Goal: Task Accomplishment & Management: Use online tool/utility

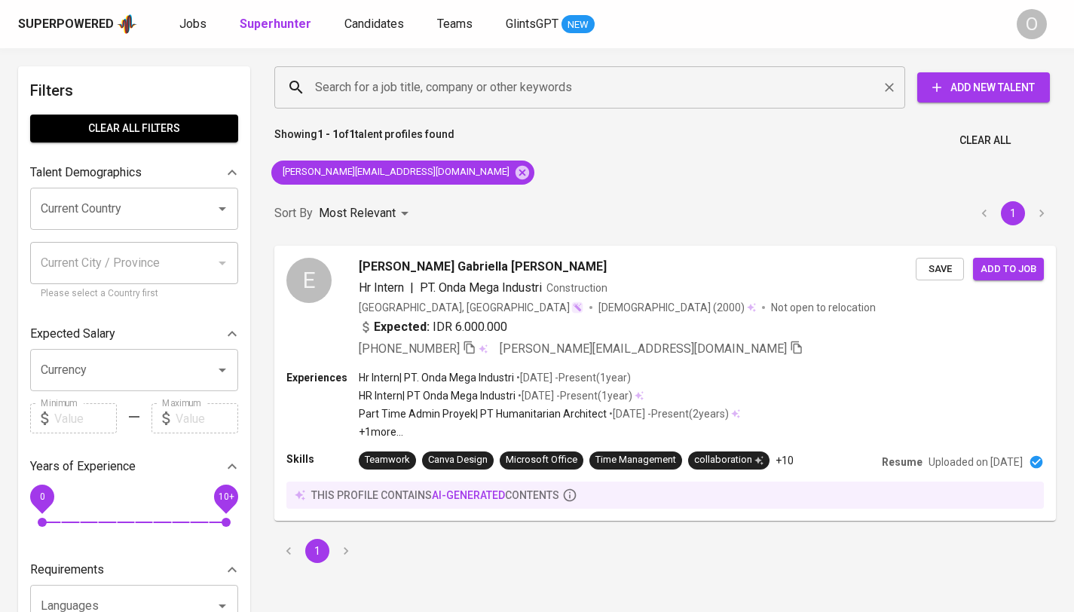
click at [325, 82] on input "Search for a job title, company or other keywords" at bounding box center [593, 87] width 564 height 29
click at [892, 137] on span "Clear All" at bounding box center [984, 140] width 51 height 19
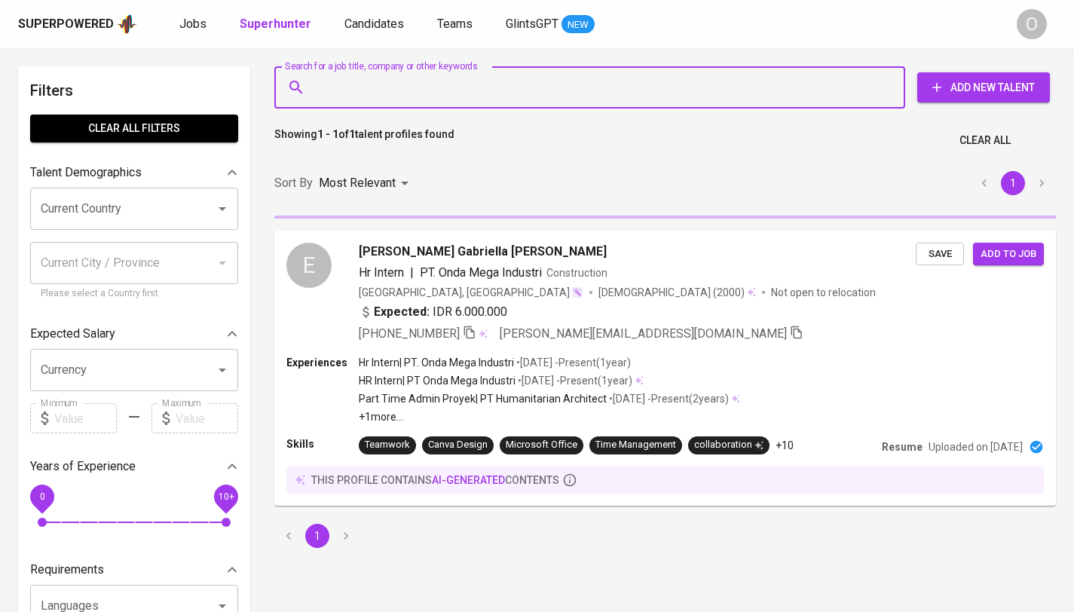
click at [351, 87] on input "Search for a job title, company or other keywords" at bounding box center [593, 87] width 564 height 29
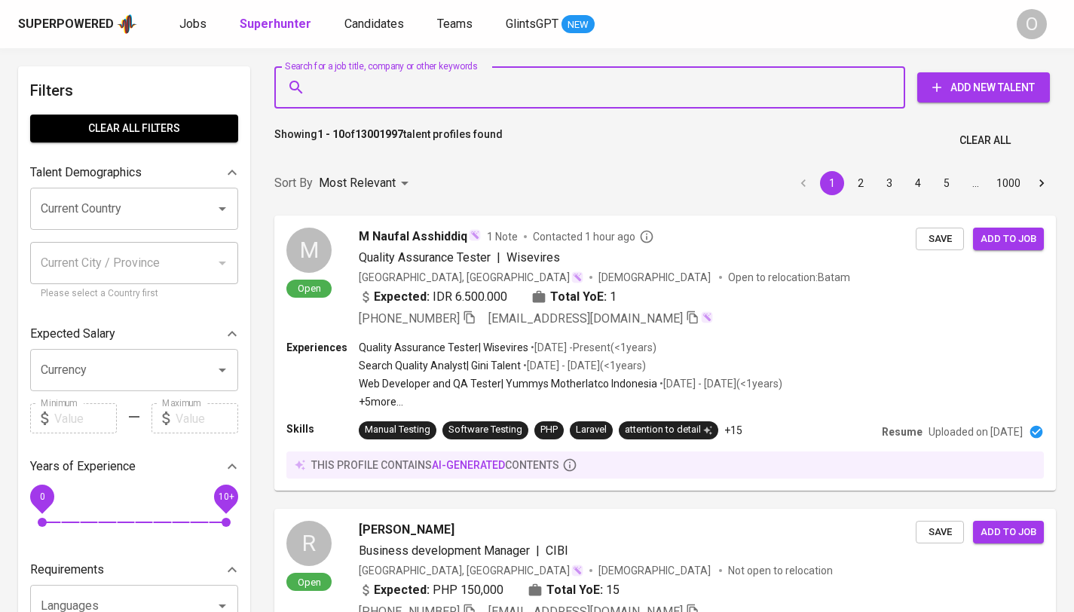
paste input "[EMAIL_ADDRESS][DOMAIN_NAME]"
type input "[EMAIL_ADDRESS][DOMAIN_NAME]"
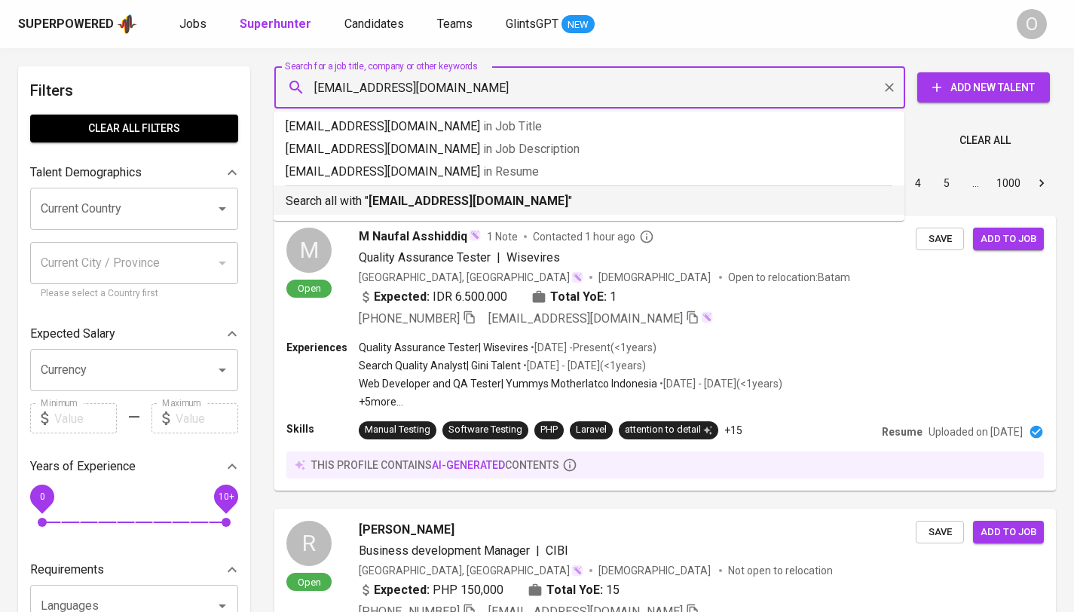
click at [469, 194] on b "[EMAIL_ADDRESS][DOMAIN_NAME]" at bounding box center [468, 201] width 200 height 14
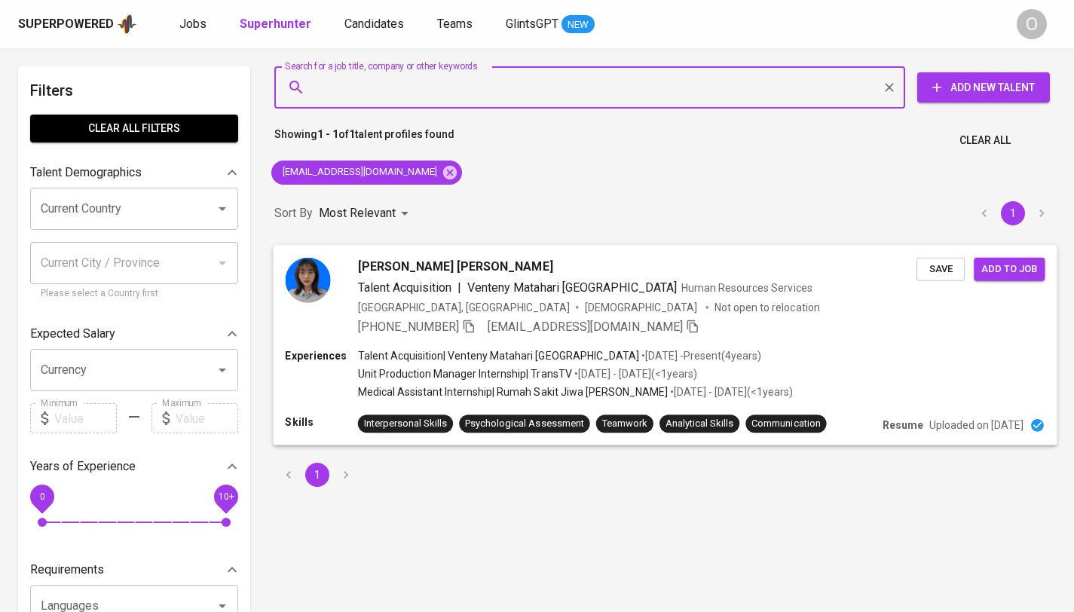
click at [475, 328] on icon "button" at bounding box center [469, 326] width 14 height 14
click at [350, 82] on input "Search for a job title, company or other keywords" at bounding box center [593, 87] width 564 height 29
click at [892, 134] on span "Clear All" at bounding box center [984, 140] width 51 height 19
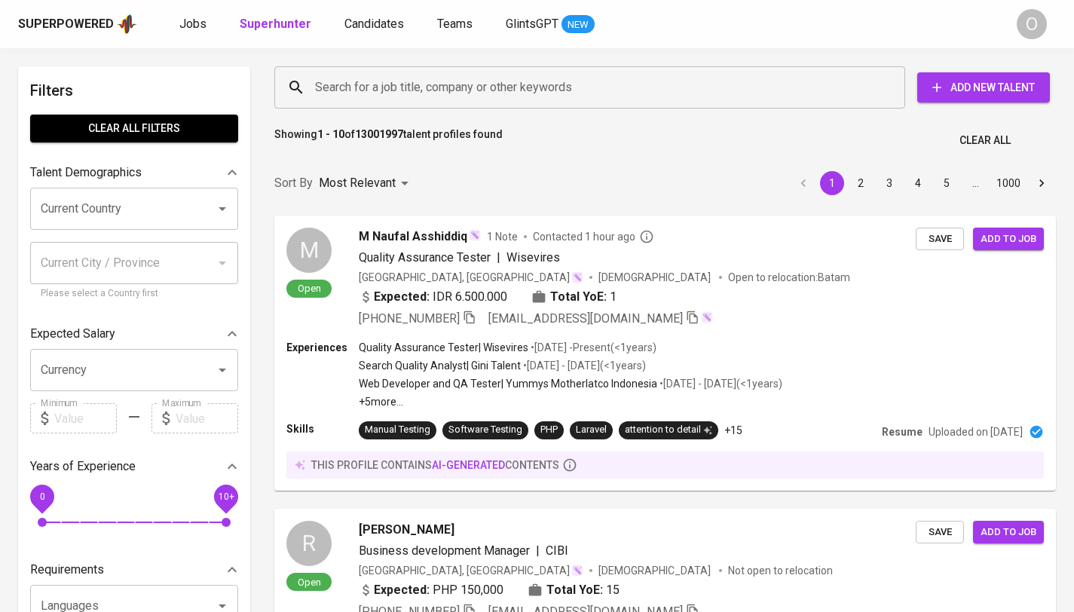
click at [651, 94] on input "Search for a job title, company or other keywords" at bounding box center [593, 87] width 564 height 29
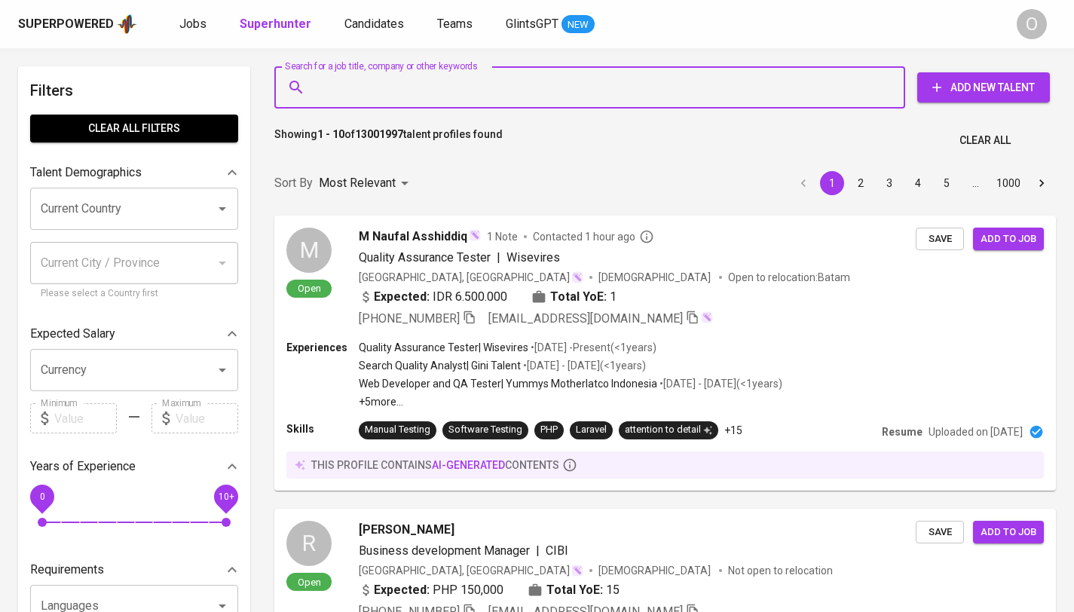
paste input "[EMAIL_ADDRESS][DOMAIN_NAME]"
type input "[EMAIL_ADDRESS][DOMAIN_NAME]"
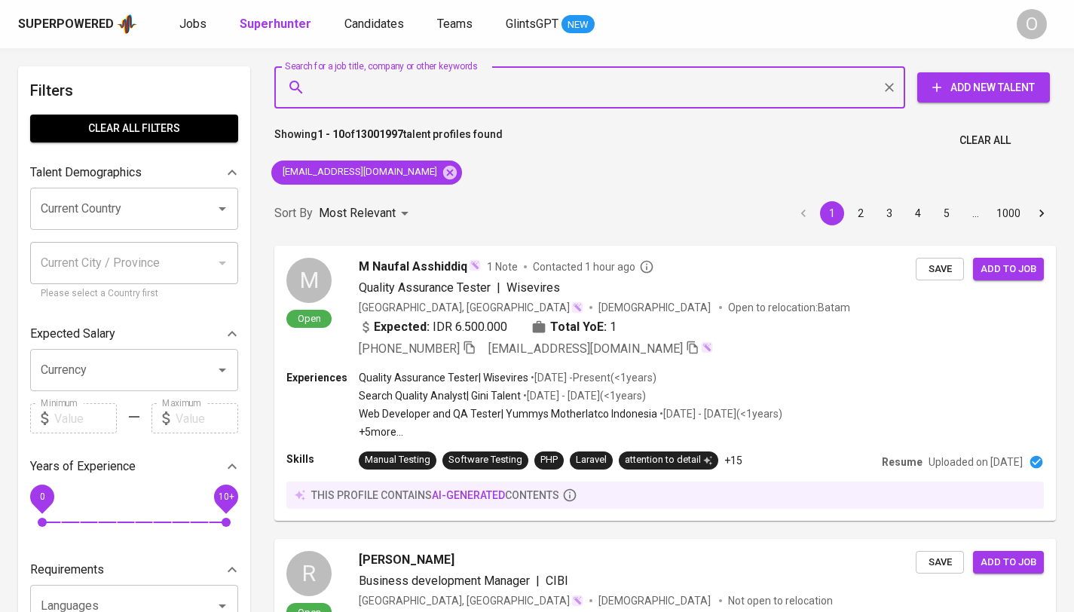
click at [487, 200] on div "Sort By Most Relevant MOST_RELEVANT 1 2 3 4 5 … 1000" at bounding box center [664, 214] width 799 height 46
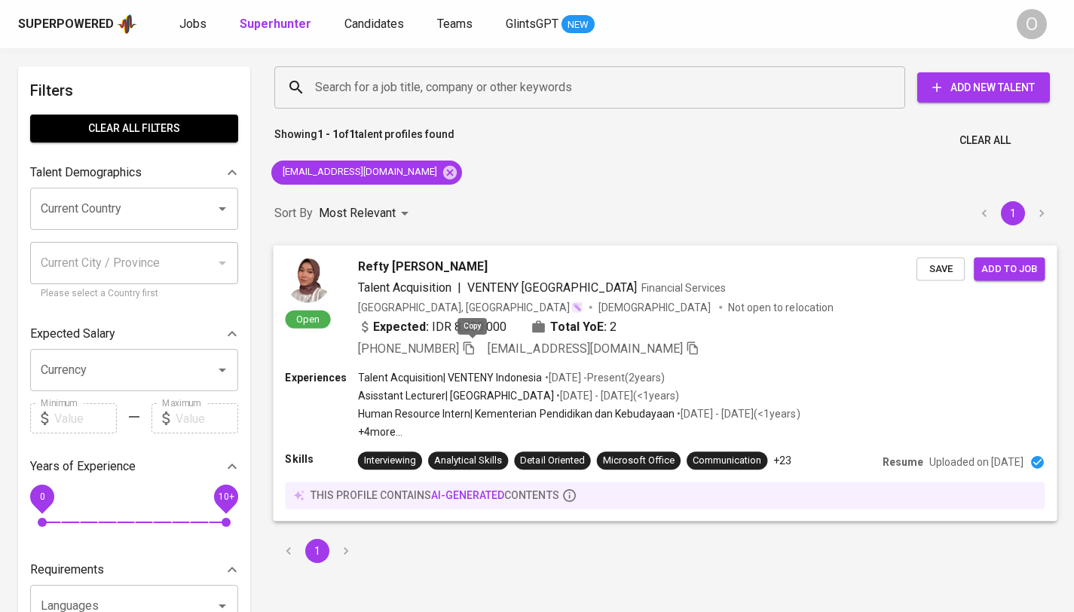
click at [472, 349] on icon "button" at bounding box center [469, 348] width 14 height 14
click at [892, 144] on span "Clear All" at bounding box center [984, 140] width 51 height 19
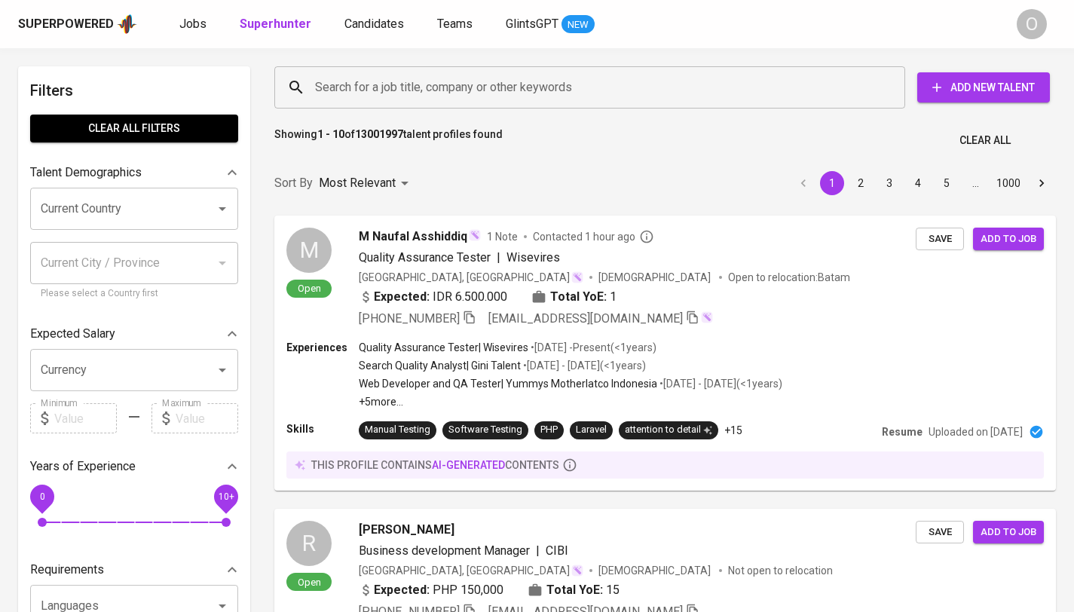
click at [610, 90] on input "Search for a job title, company or other keywords" at bounding box center [593, 87] width 564 height 29
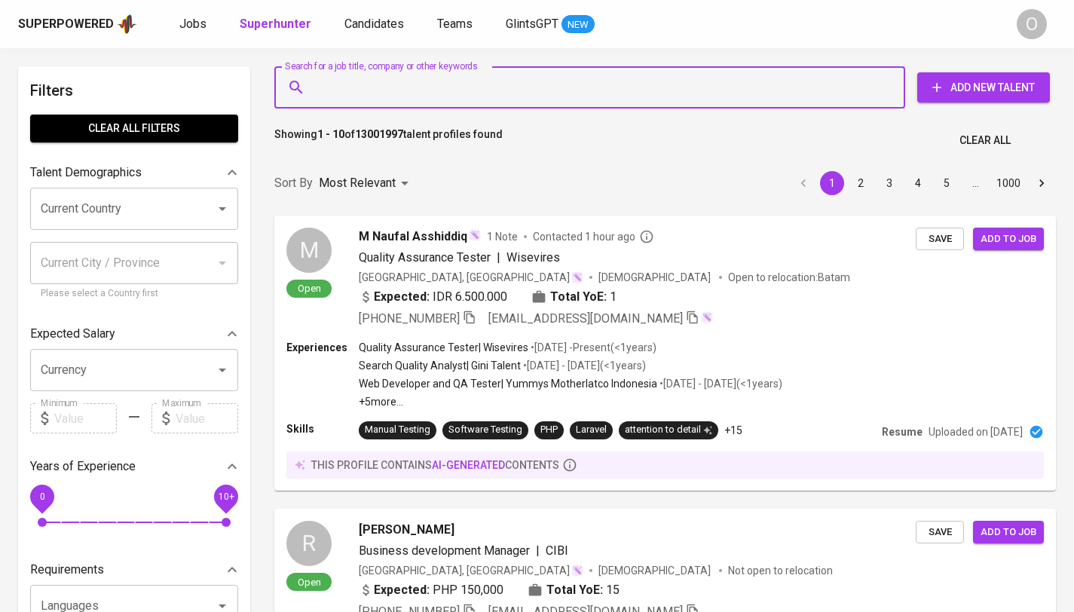
paste input "[EMAIL_ADDRESS][DOMAIN_NAME]"
type input "[EMAIL_ADDRESS][DOMAIN_NAME]"
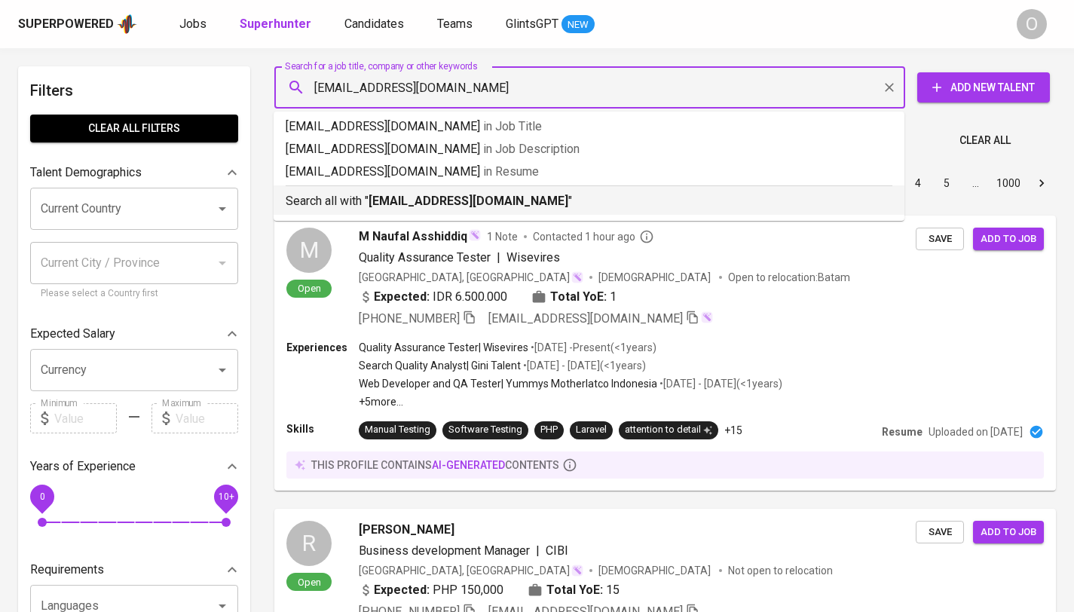
click at [429, 206] on b "[EMAIL_ADDRESS][DOMAIN_NAME]" at bounding box center [468, 201] width 200 height 14
